Goal: Information Seeking & Learning: Learn about a topic

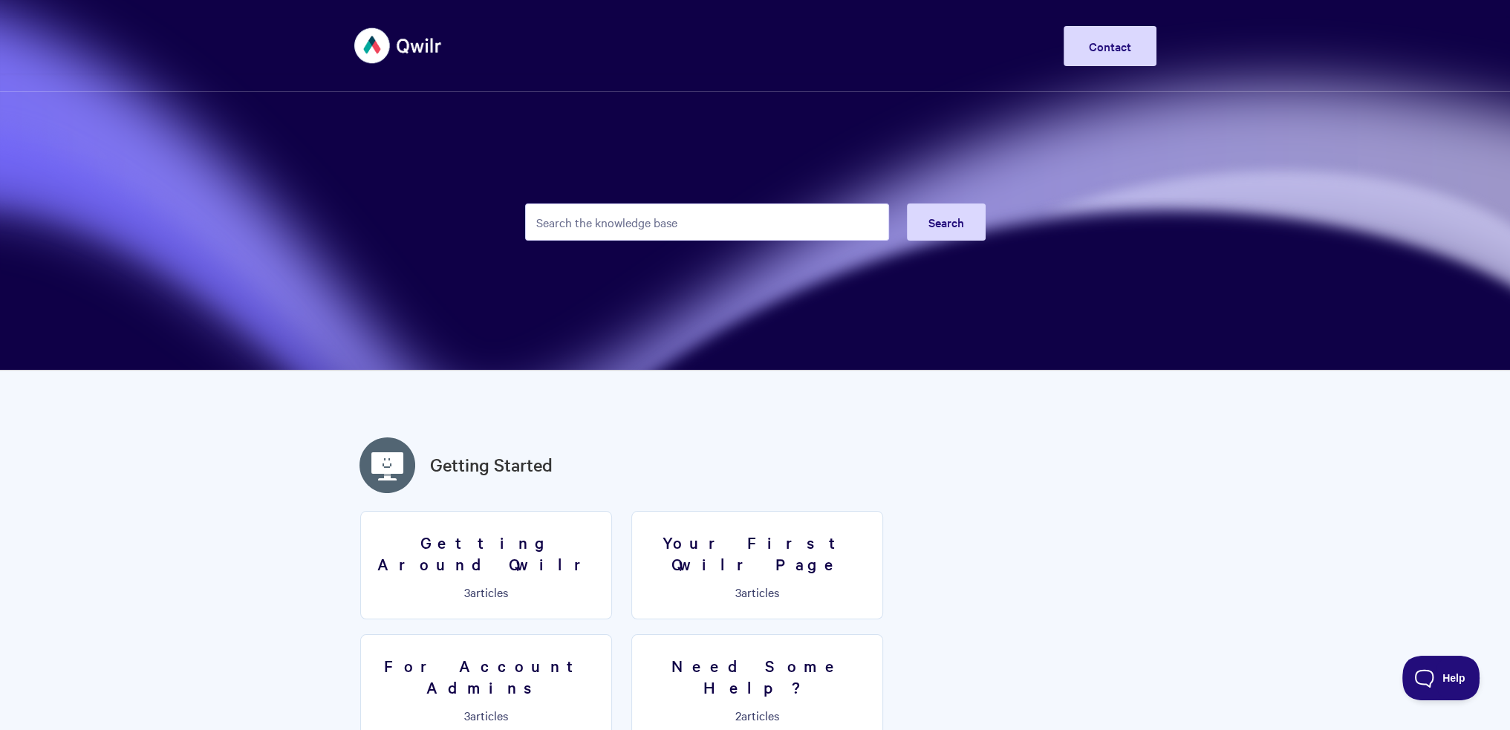
click at [773, 221] on input "Search the knowledge base" at bounding box center [707, 222] width 364 height 37
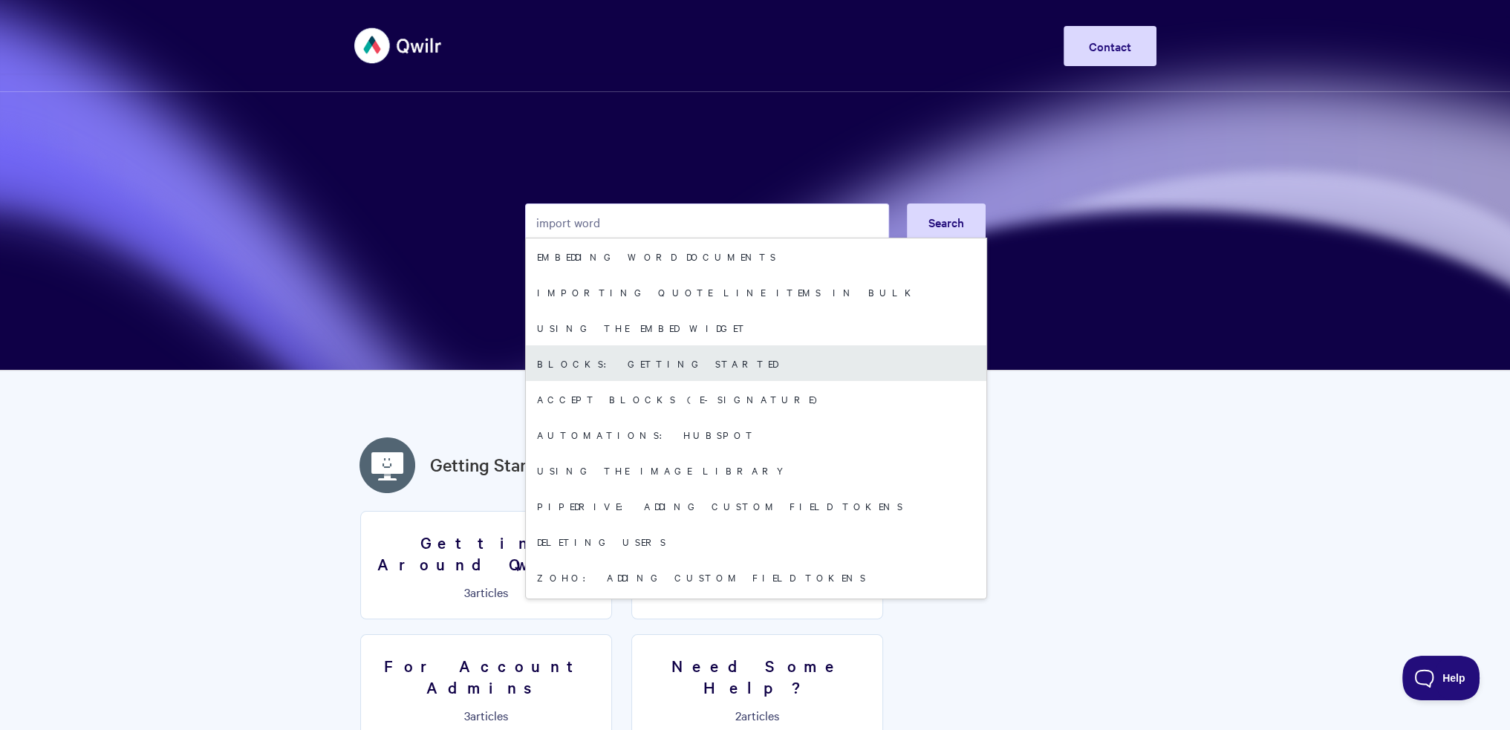
type input "import word"
click at [738, 365] on link "Blocks: Getting Started" at bounding box center [756, 363] width 461 height 36
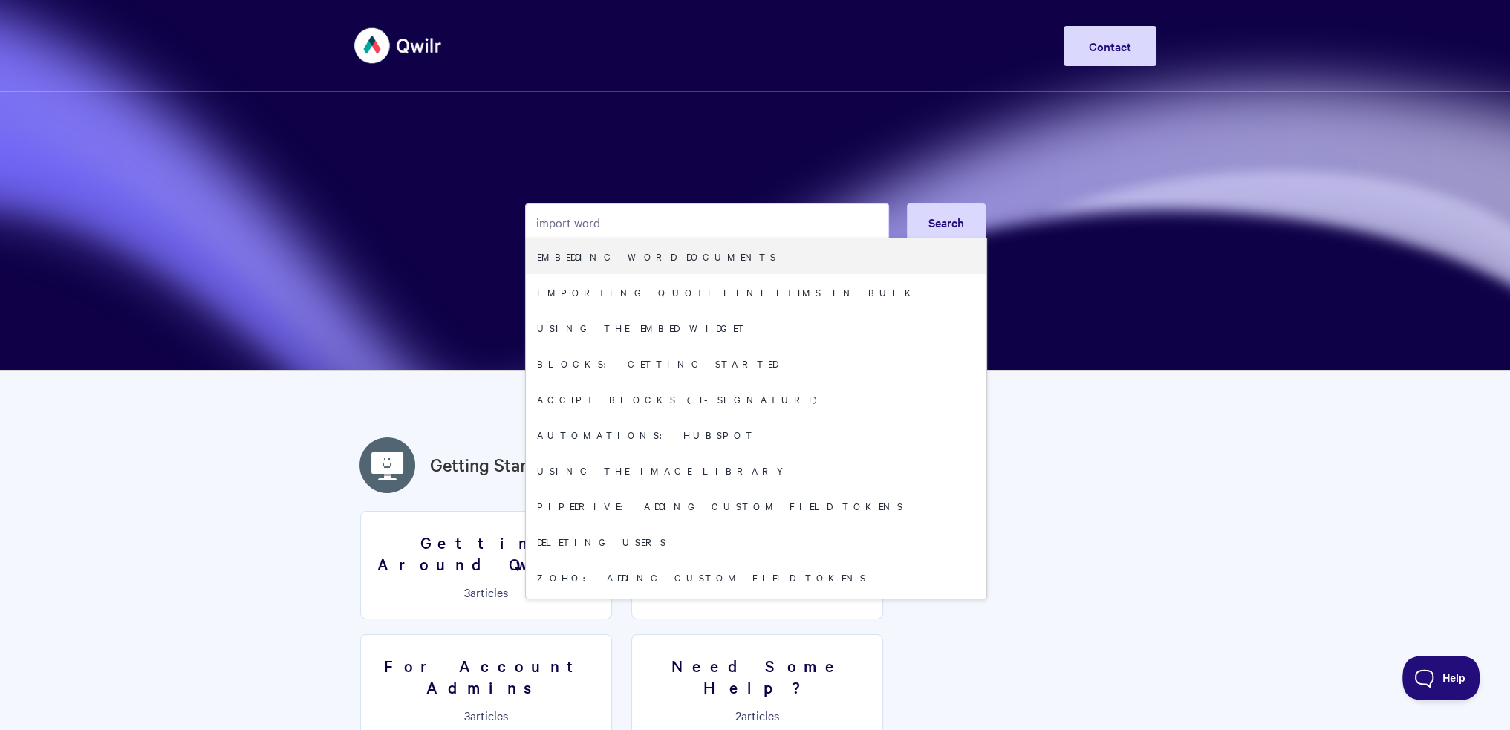
click at [756, 225] on input "import word" at bounding box center [707, 222] width 364 height 37
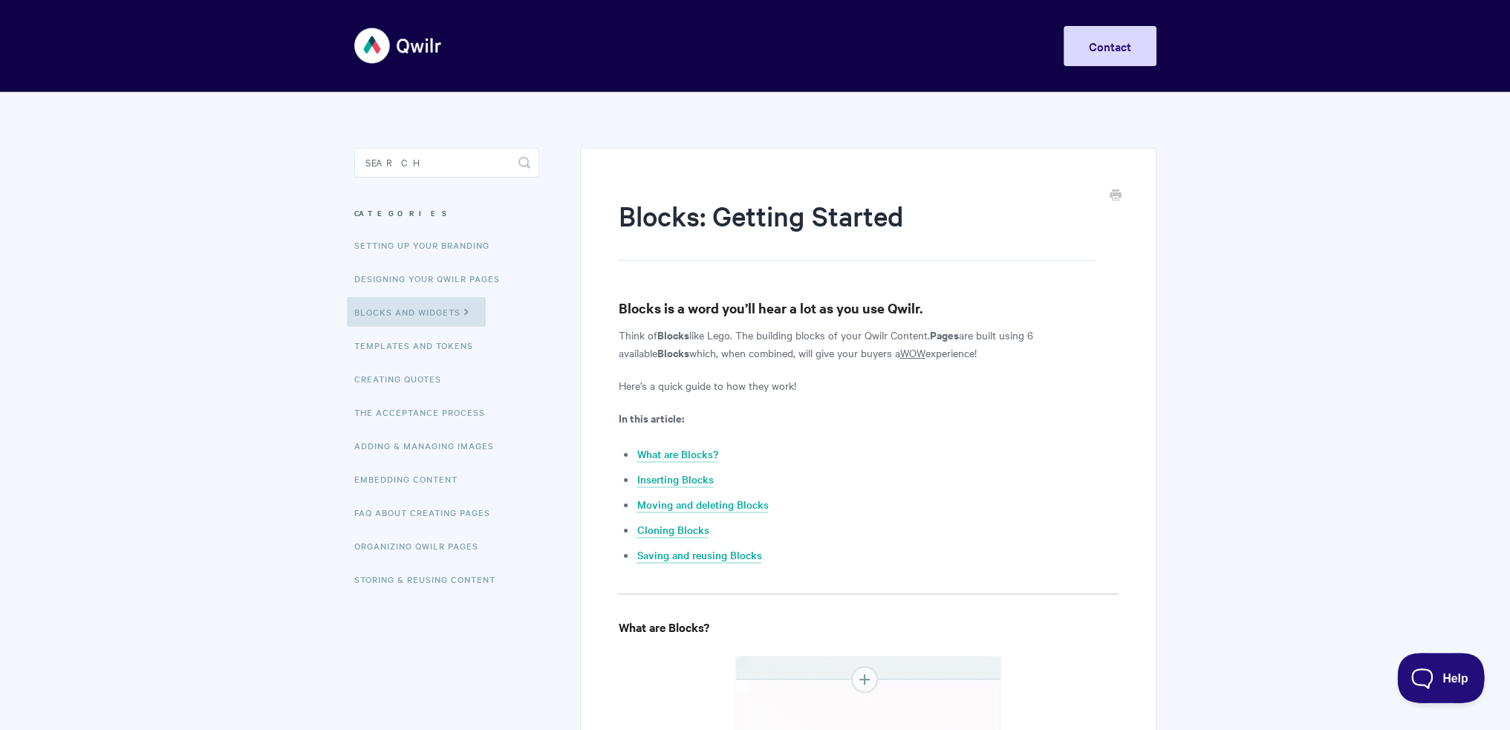
click at [1453, 676] on span "Help" at bounding box center [1435, 675] width 77 height 10
